Goal: Navigation & Orientation: Find specific page/section

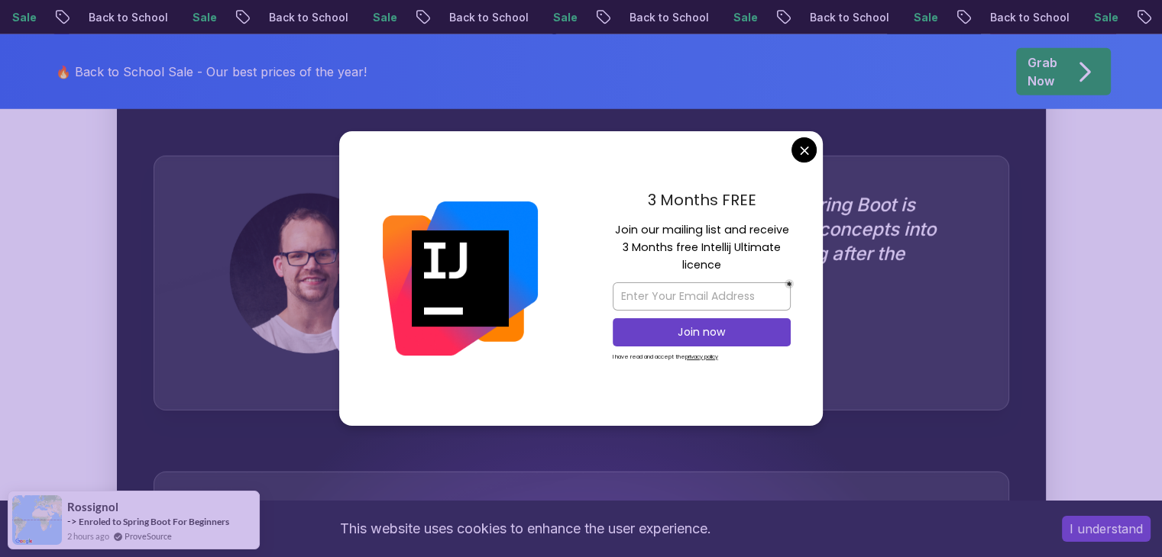
scroll to position [4735, 0]
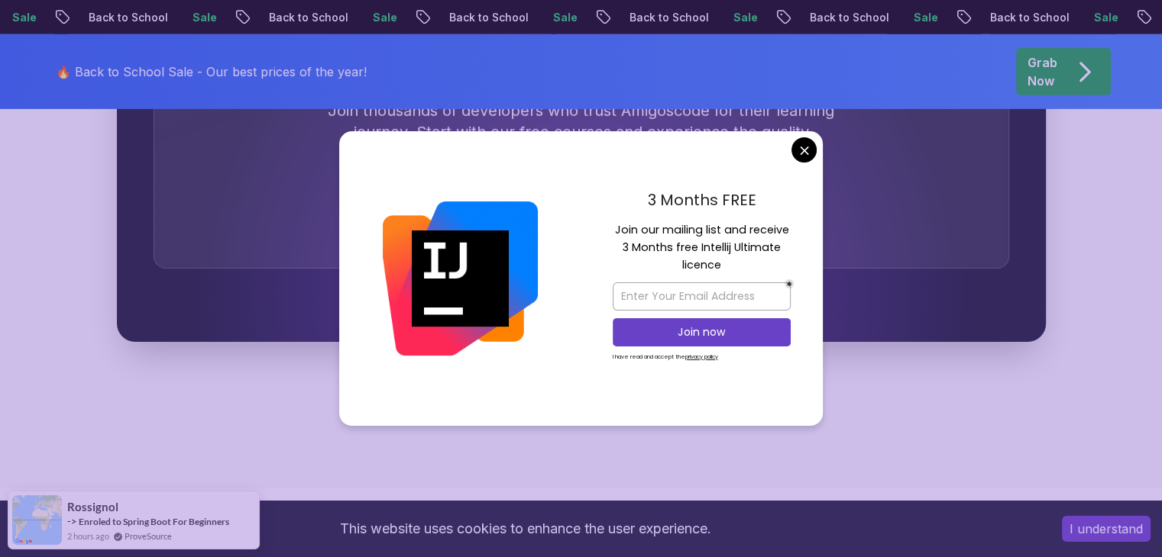
click at [817, 159] on div "3 Months FREE Join our mailing list and receive 3 Months free Intellij Ultimate…" at bounding box center [701, 278] width 242 height 295
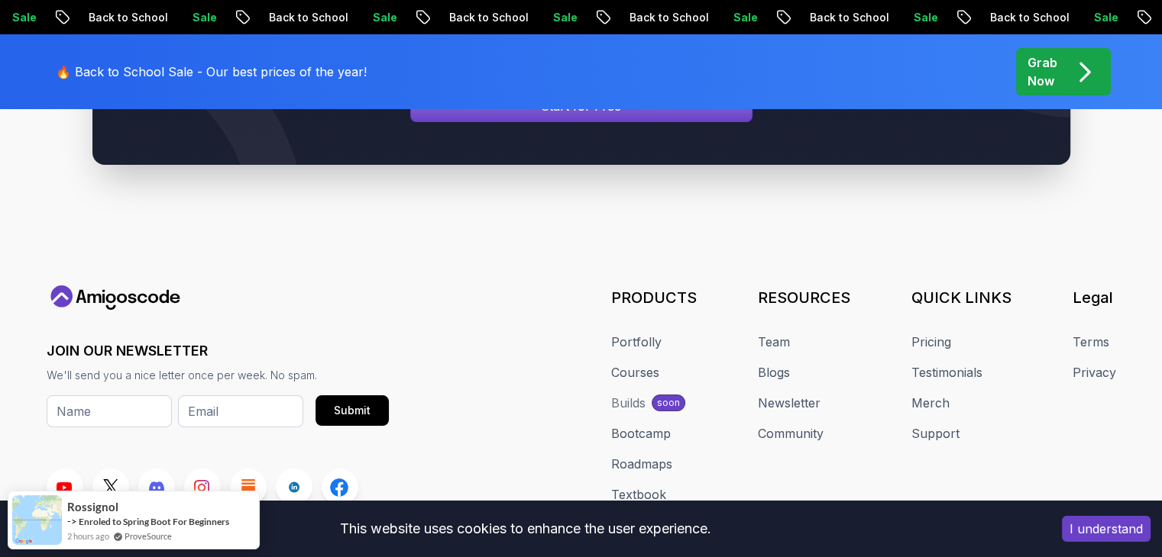
scroll to position [5948, 0]
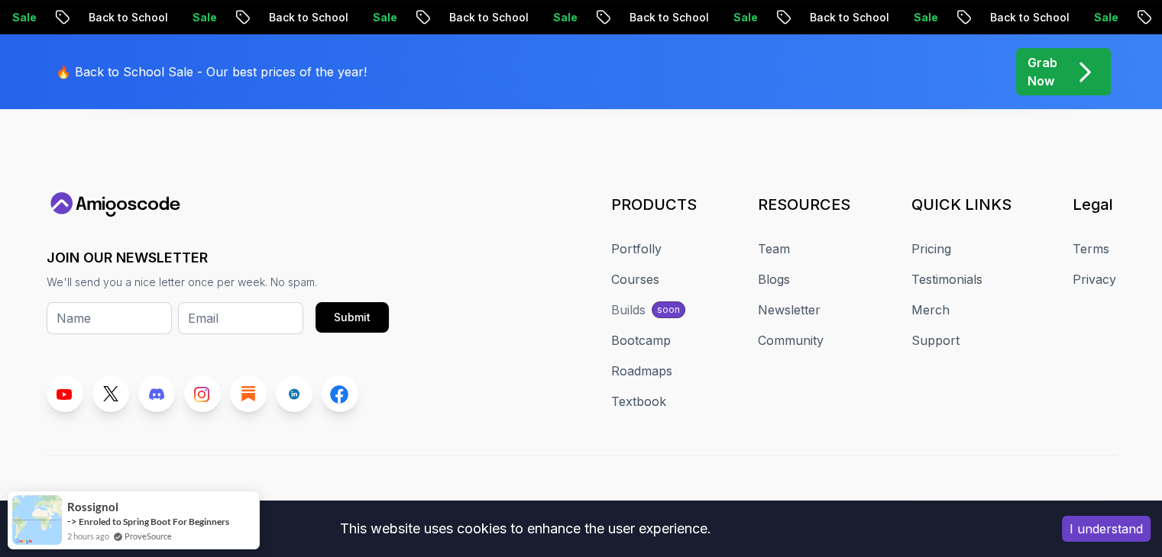
click at [1057, 65] on p "Grab Now" at bounding box center [1042, 71] width 30 height 37
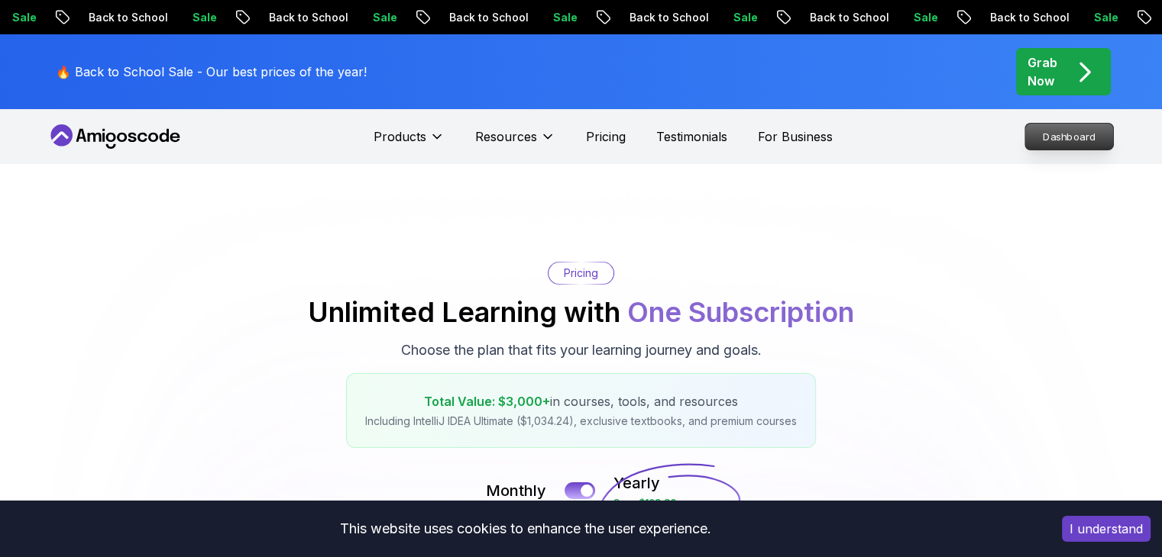
click at [1087, 143] on p "Dashboard" at bounding box center [1069, 137] width 88 height 26
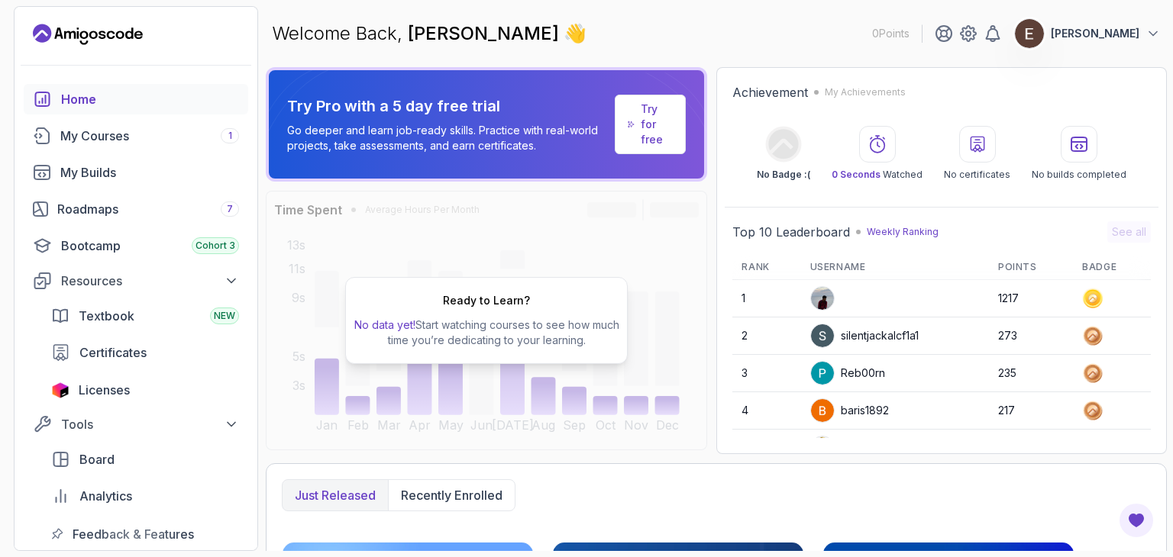
click at [422, 115] on p "Try Pro with a 5 day free trial" at bounding box center [448, 105] width 322 height 21
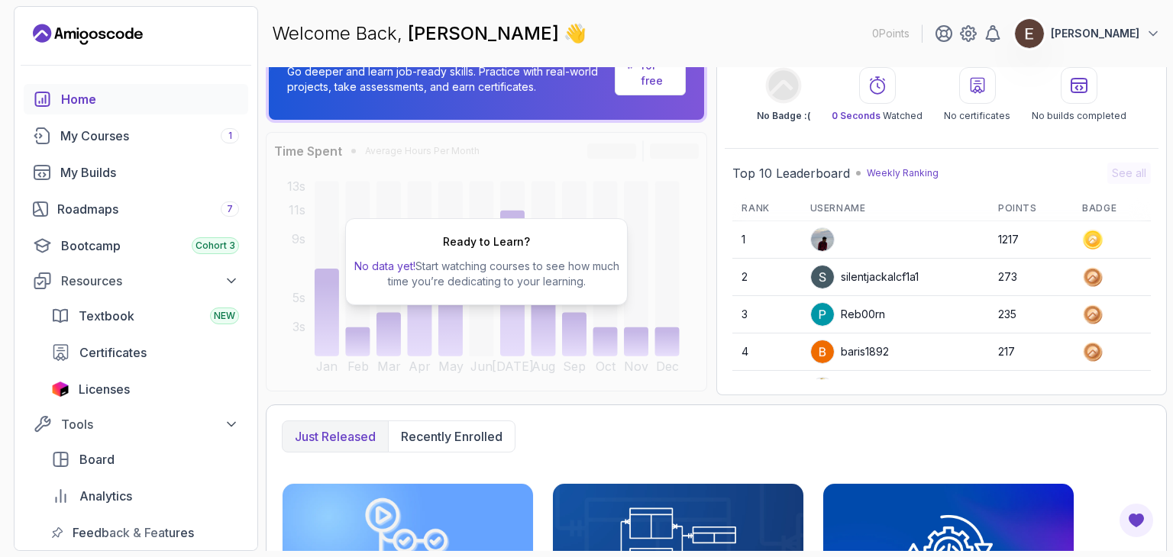
scroll to position [153, 0]
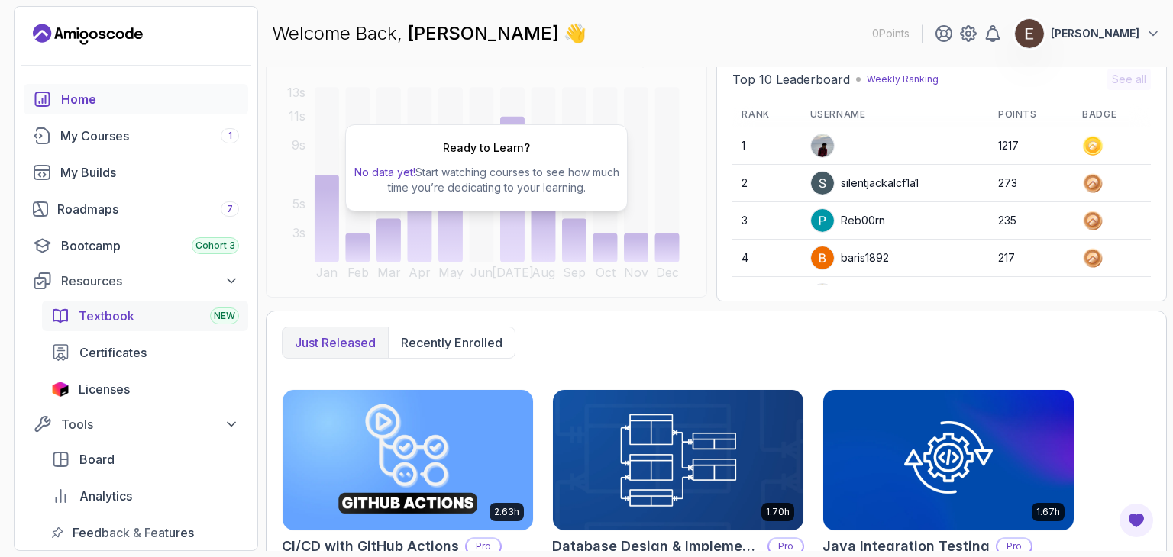
click at [173, 310] on div "Textbook NEW" at bounding box center [159, 316] width 160 height 18
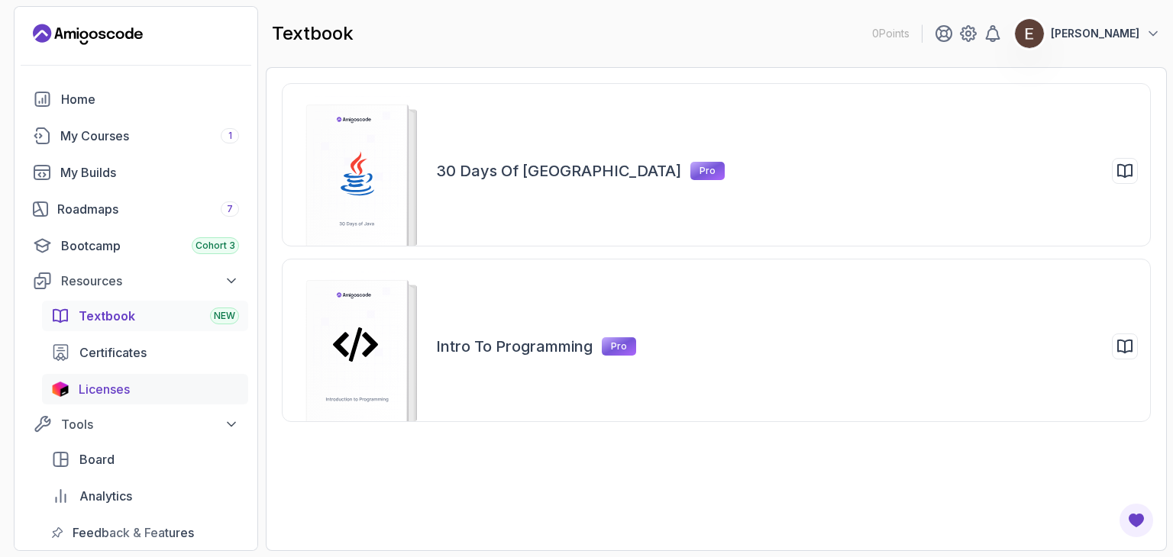
click at [102, 388] on span "Licenses" at bounding box center [104, 389] width 51 height 18
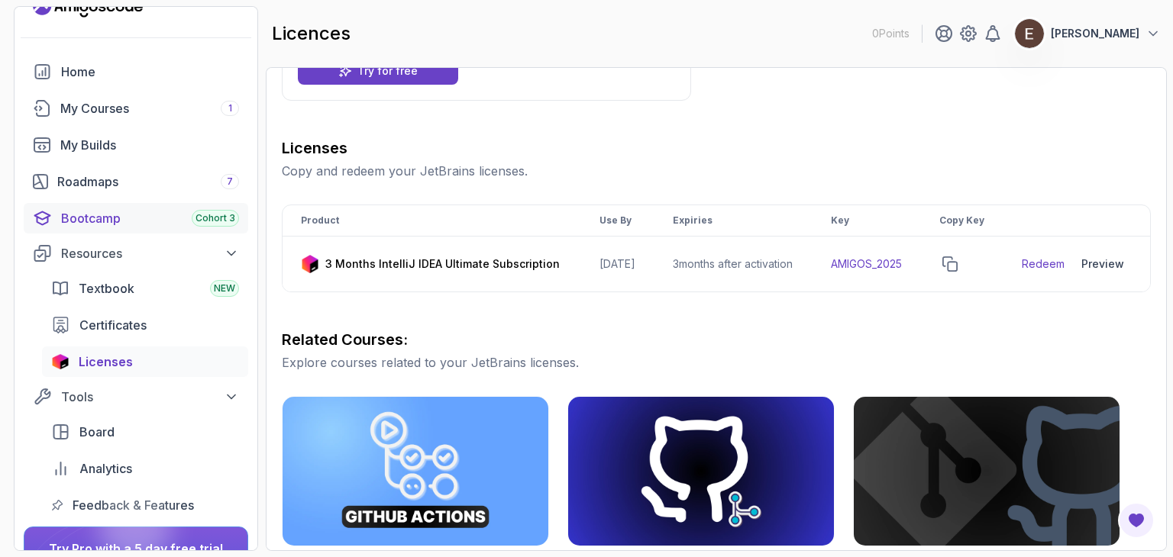
scroll to position [18, 0]
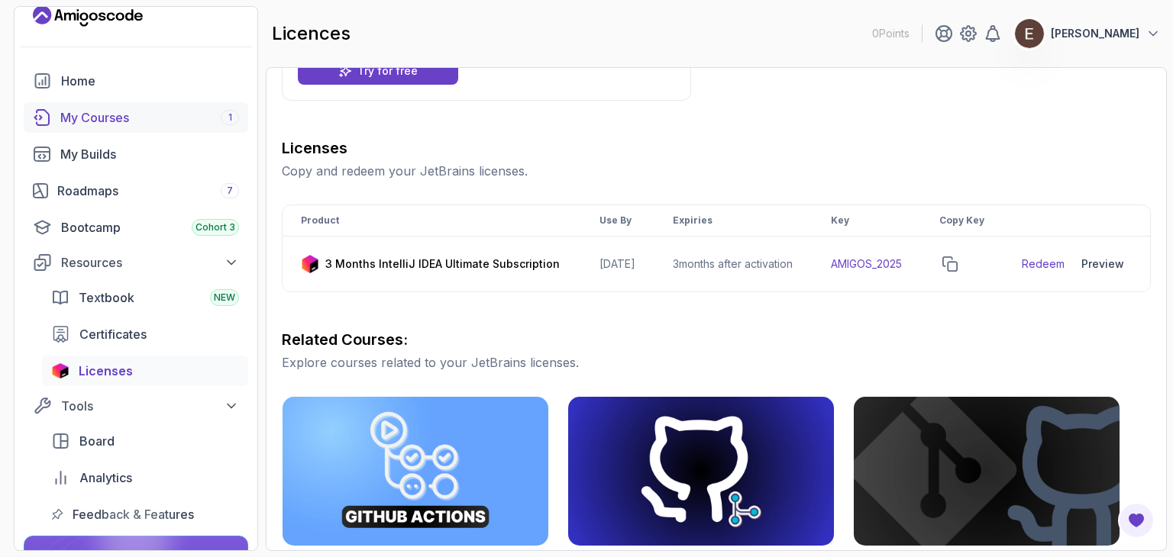
click at [112, 126] on link "My Courses 1" at bounding box center [136, 117] width 225 height 31
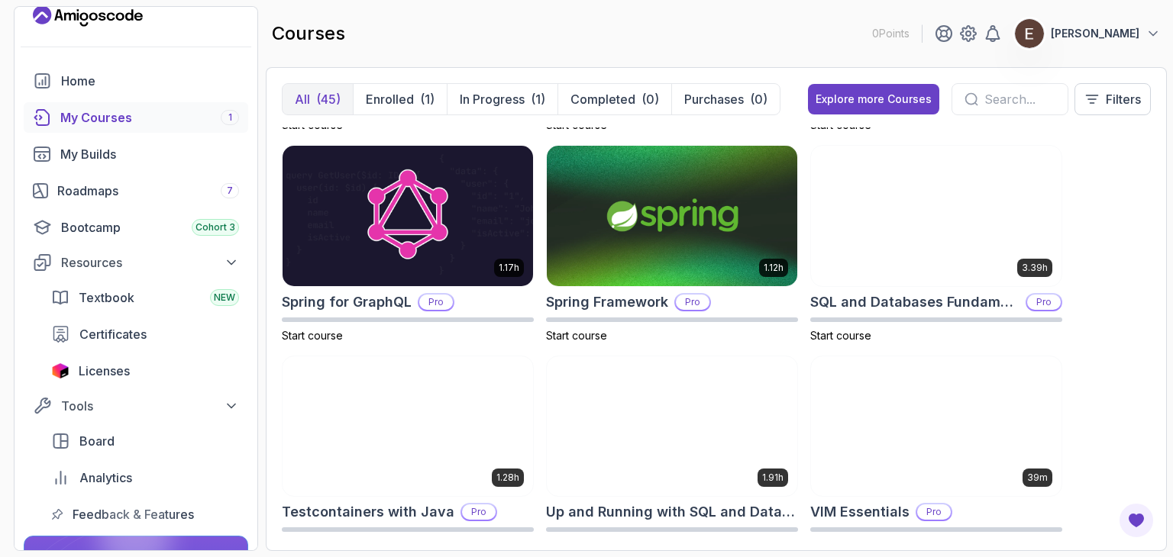
scroll to position [2755, 0]
